Goal: Task Accomplishment & Management: Use online tool/utility

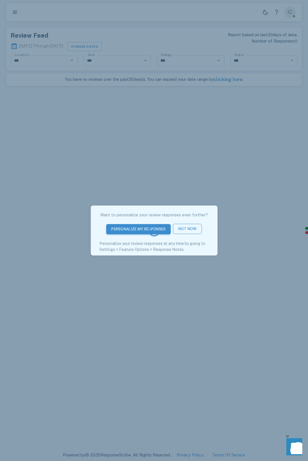
click at [195, 230] on div at bounding box center [154, 230] width 308 height 461
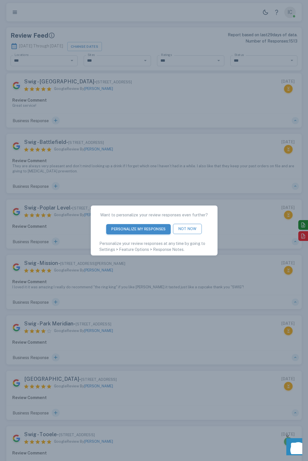
click at [195, 230] on button "Not Now" at bounding box center [187, 229] width 29 height 11
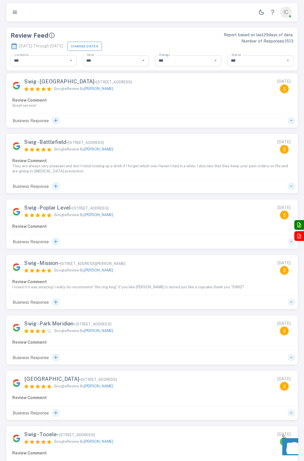
click at [102, 45] on button "Change Dates" at bounding box center [84, 46] width 35 height 9
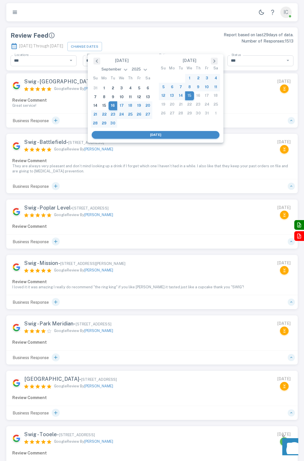
click at [94, 62] on button "Previous Month" at bounding box center [96, 61] width 7 height 7
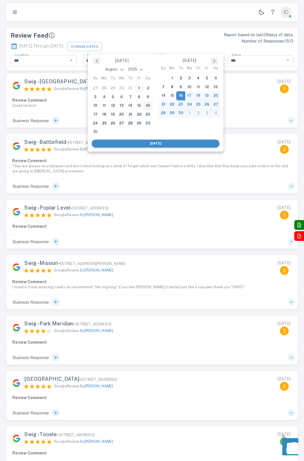
click at [140, 88] on div "1" at bounding box center [139, 88] width 9 height 9
click at [212, 62] on button "Next Month" at bounding box center [214, 61] width 7 height 7
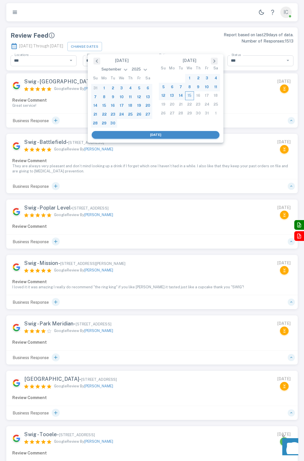
click at [190, 97] on div "15" at bounding box center [189, 95] width 9 height 9
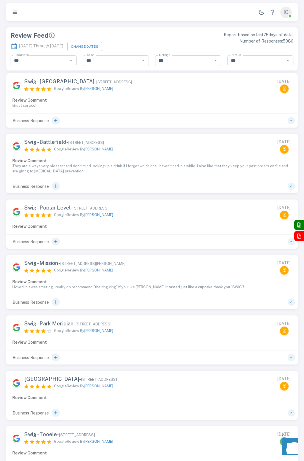
click at [17, 13] on icon "button" at bounding box center [15, 12] width 4 height 3
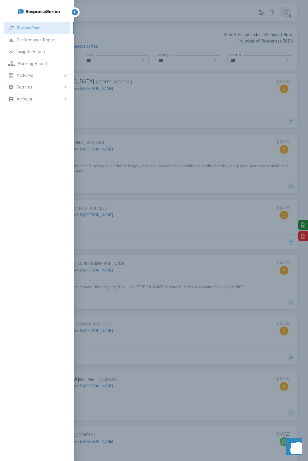
click at [39, 37] on p "Performance Report" at bounding box center [36, 40] width 39 height 6
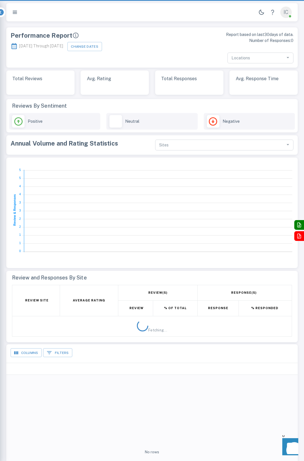
type input "***"
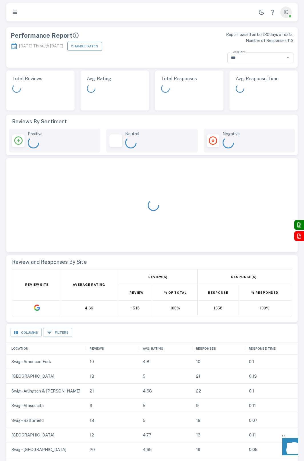
scroll to position [163, 287]
click at [102, 43] on button "Change Dates" at bounding box center [84, 46] width 35 height 9
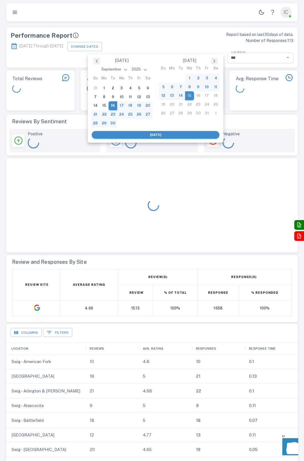
click at [98, 62] on button "Previous Month" at bounding box center [96, 61] width 7 height 7
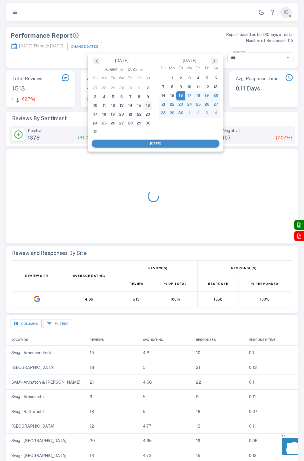
click at [98, 62] on button "Previous Month" at bounding box center [96, 61] width 7 height 7
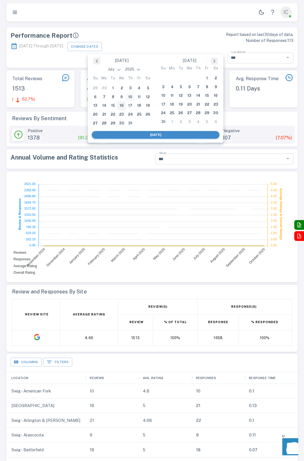
type input "***"
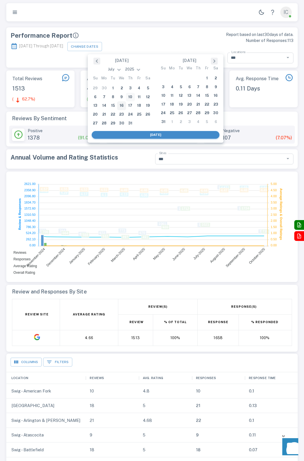
scroll to position [106, 287]
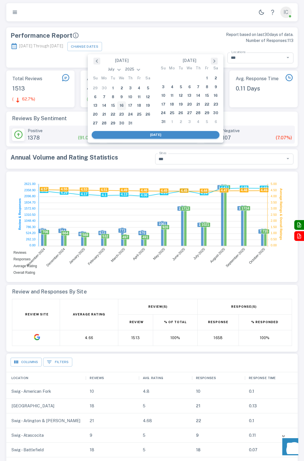
click at [98, 63] on button "Previous Month" at bounding box center [96, 61] width 7 height 7
click at [96, 87] on div "1" at bounding box center [95, 88] width 9 height 9
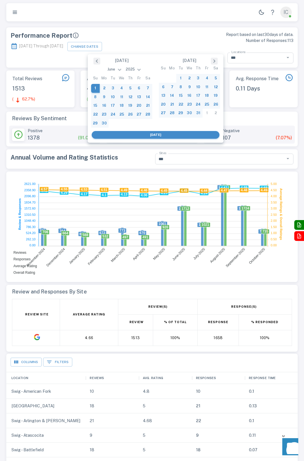
click at [200, 113] on div "31" at bounding box center [198, 113] width 9 height 9
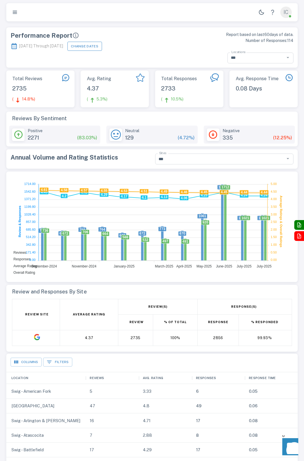
click at [98, 49] on button "Change Dates" at bounding box center [84, 46] width 35 height 9
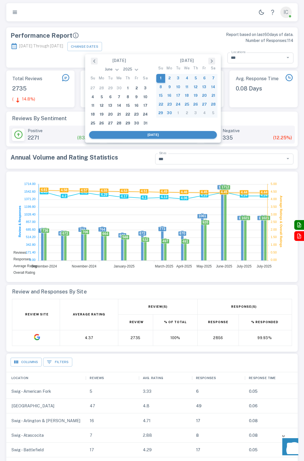
click at [213, 59] on button "Next Month" at bounding box center [211, 61] width 7 height 7
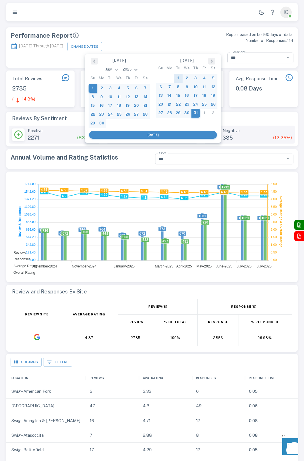
click at [213, 59] on button "Next Month" at bounding box center [211, 61] width 7 height 7
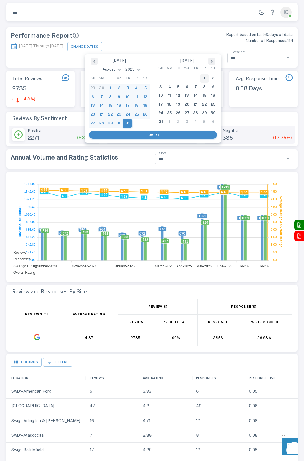
click at [202, 77] on div "1" at bounding box center [204, 78] width 9 height 9
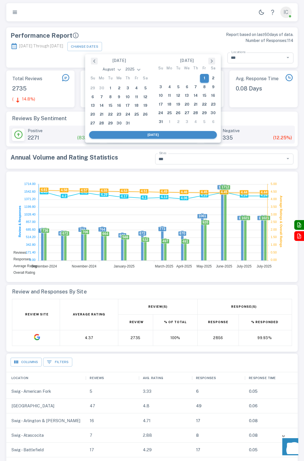
click at [213, 60] on button "Next Month" at bounding box center [211, 61] width 7 height 7
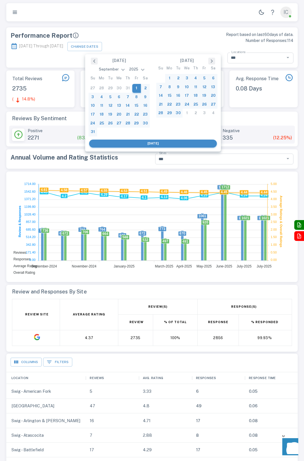
click at [179, 113] on div "30" at bounding box center [177, 113] width 9 height 9
